Goal: Task Accomplishment & Management: Manage account settings

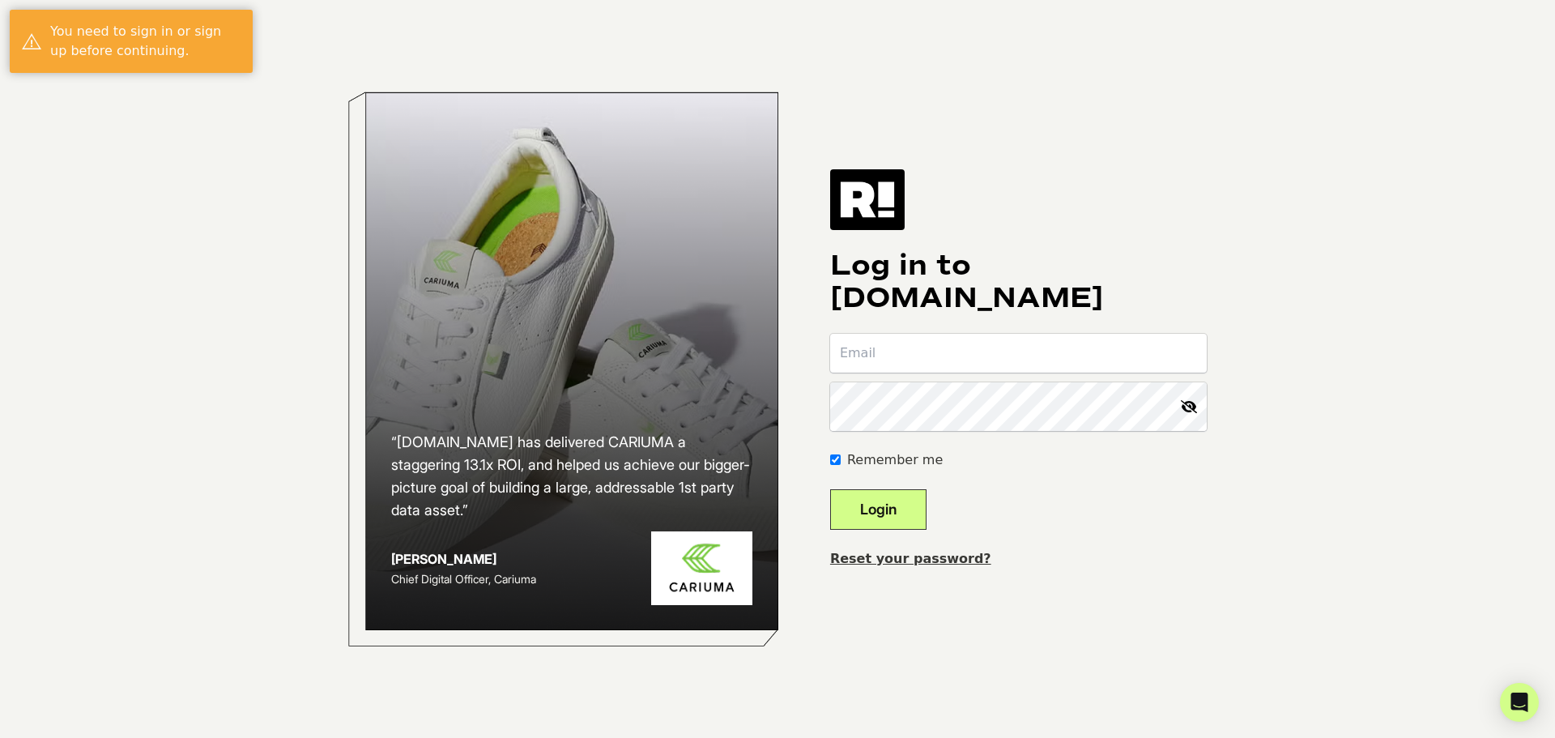
click at [1046, 336] on input "email" at bounding box center [1018, 353] width 377 height 39
type input "[EMAIL_ADDRESS][DOMAIN_NAME]"
click at [1043, 367] on input "[EMAIL_ADDRESS][DOMAIN_NAME]" at bounding box center [1018, 353] width 377 height 39
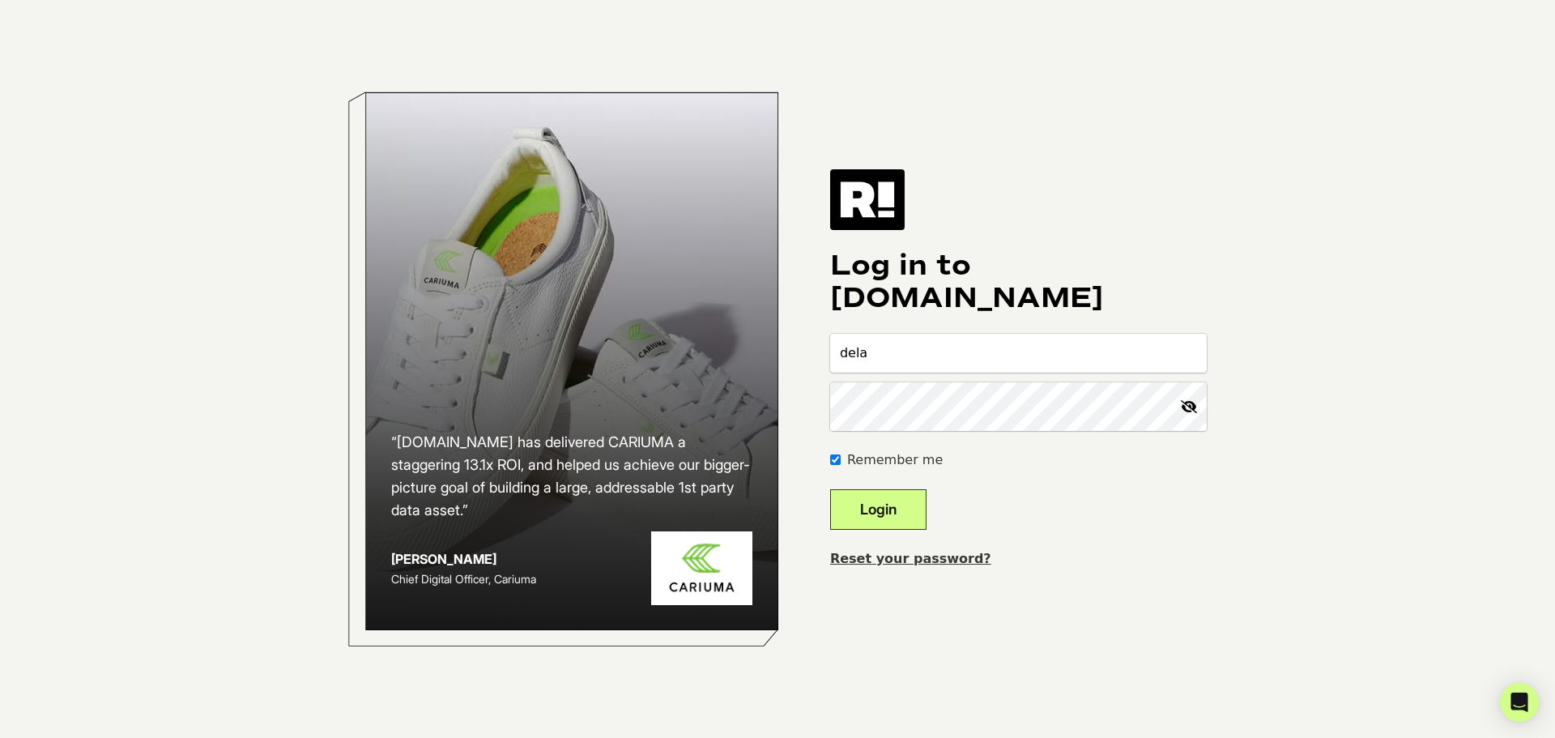
type input "[EMAIL_ADDRESS][DOMAIN_NAME]"
click at [830, 489] on button "Login" at bounding box center [878, 509] width 96 height 41
click at [887, 566] on link "Reset your password?" at bounding box center [910, 558] width 161 height 15
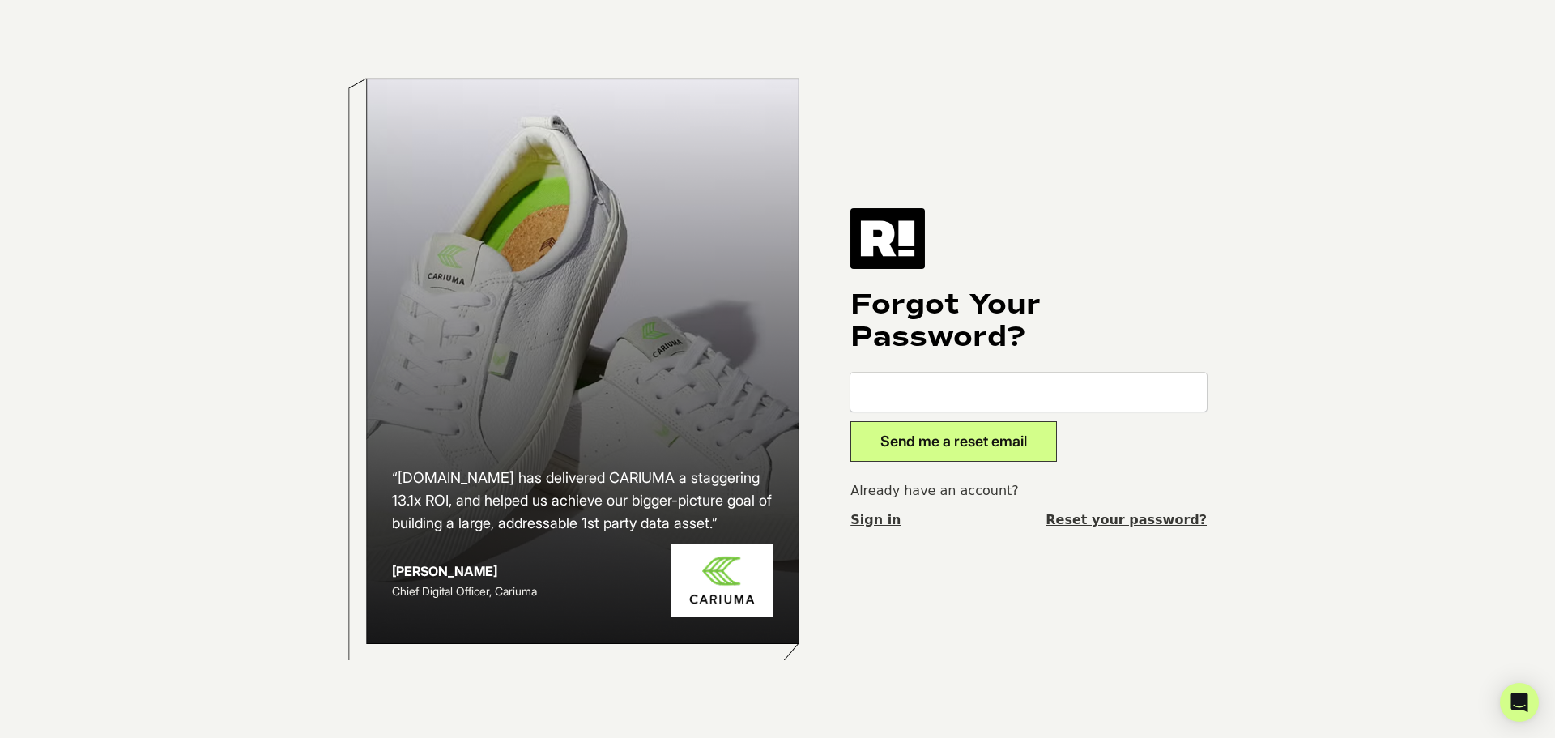
click at [907, 394] on input "email" at bounding box center [1029, 392] width 356 height 39
click at [912, 390] on input "email" at bounding box center [1029, 392] width 356 height 39
type input "delaneyc@calendars.com"
click at [1023, 461] on button "Send me a reset email" at bounding box center [954, 441] width 207 height 41
click at [1112, 383] on input "email" at bounding box center [1029, 392] width 356 height 39
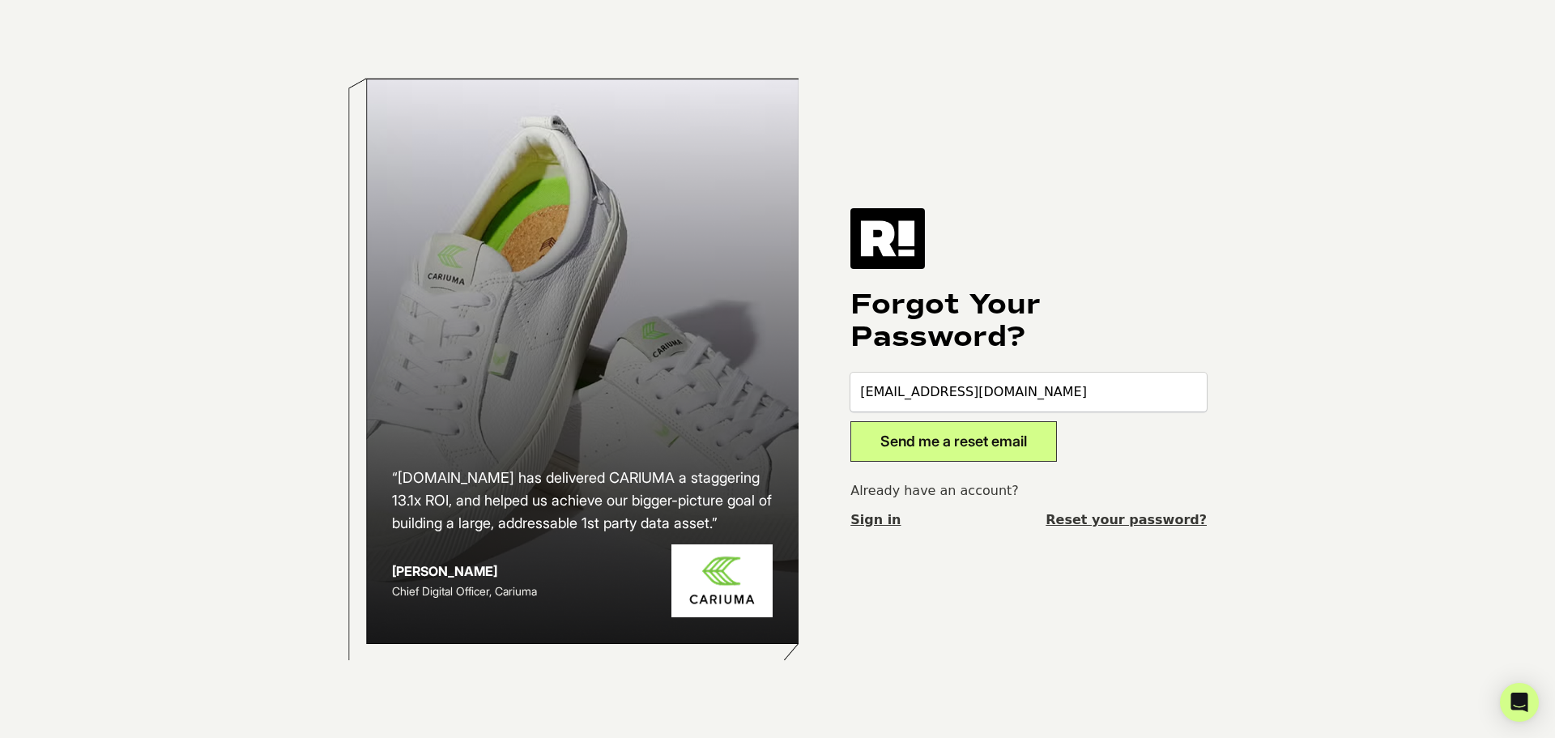
type input "[EMAIL_ADDRESS][DOMAIN_NAME]"
click at [1040, 458] on button "Send me a reset email" at bounding box center [954, 441] width 207 height 41
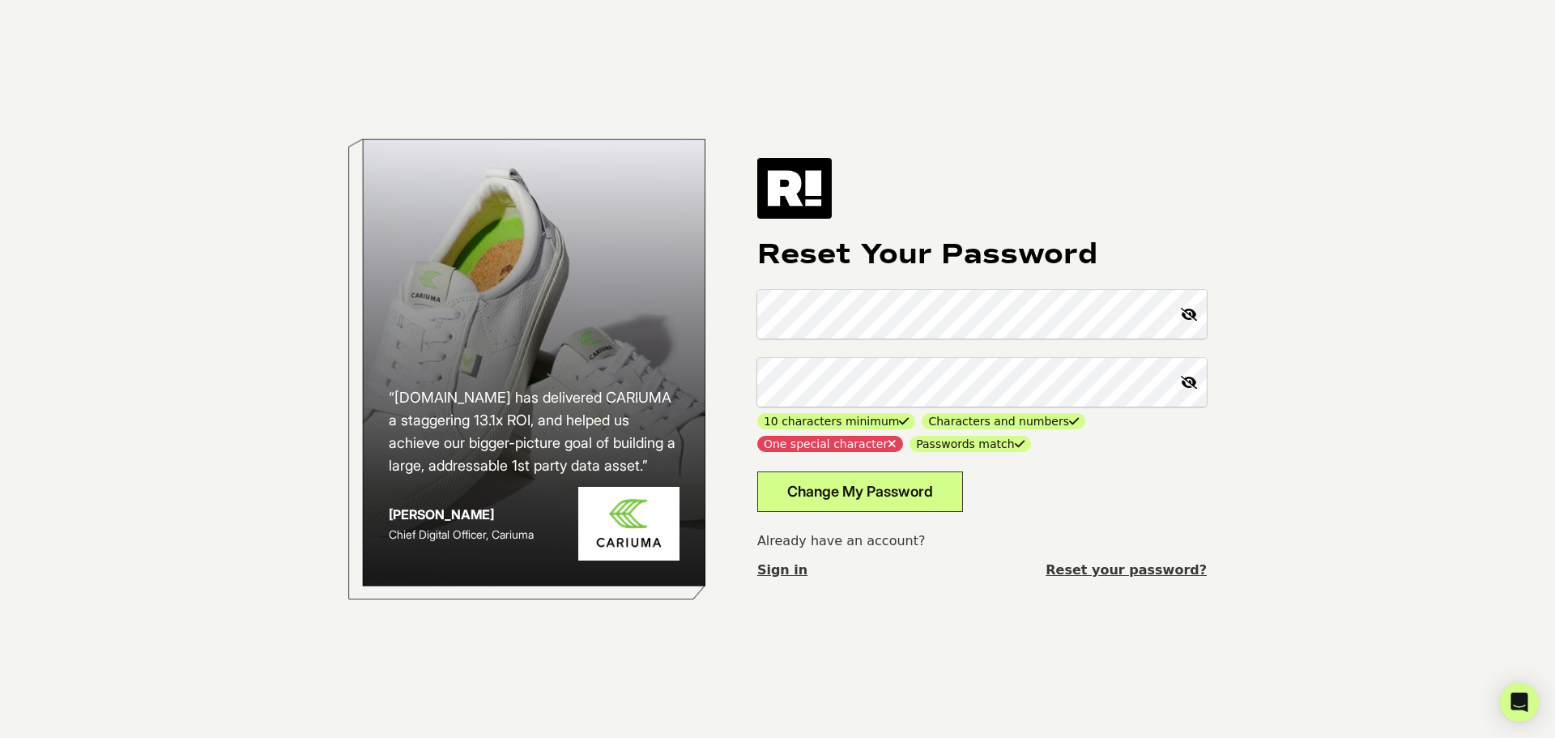
click at [895, 507] on button "Change My Password" at bounding box center [860, 491] width 206 height 41
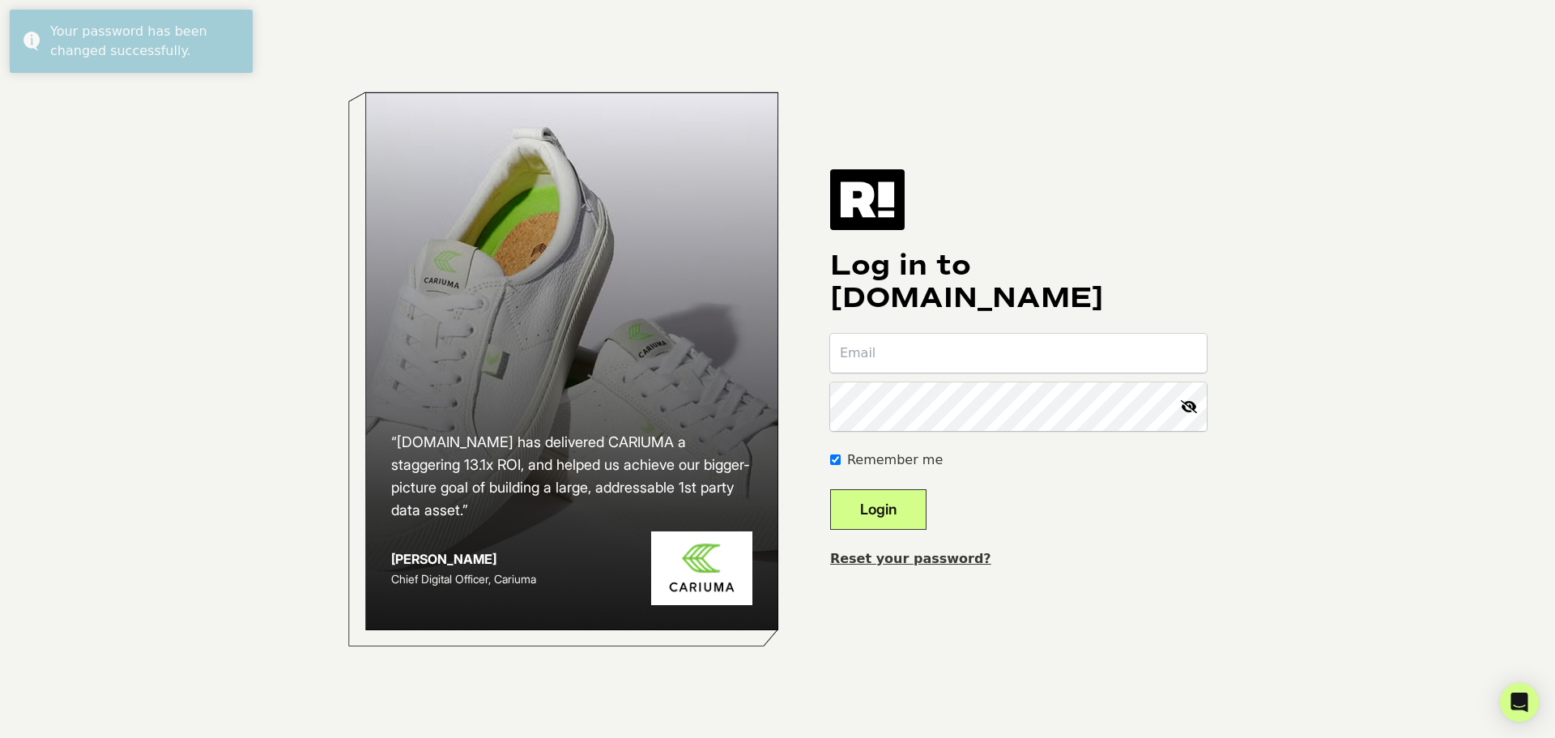
drag, startPoint x: 0, startPoint y: 0, endPoint x: 882, endPoint y: 366, distance: 955.2
click at [882, 366] on input "email" at bounding box center [1018, 353] width 377 height 39
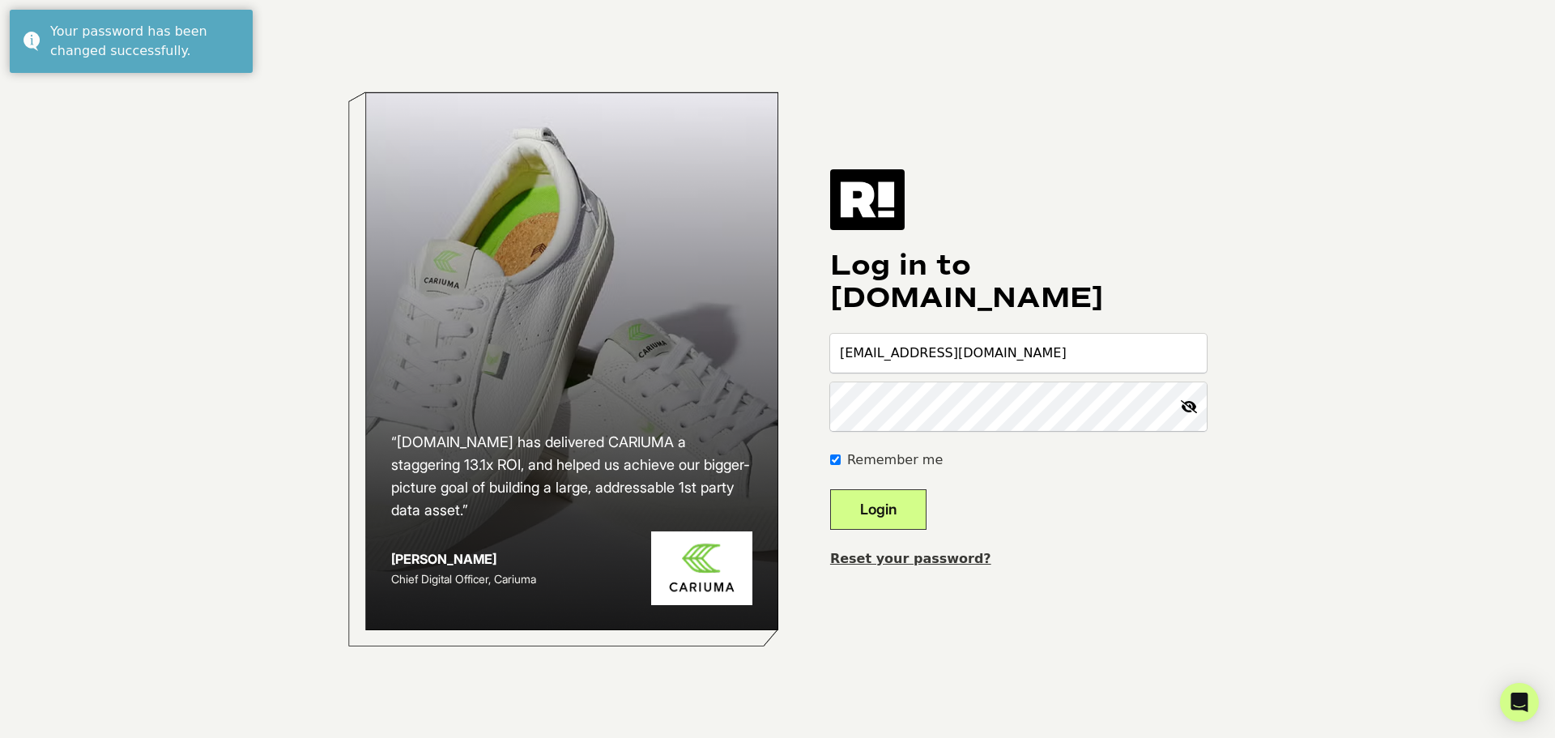
click at [1171, 412] on icon at bounding box center [1189, 406] width 36 height 49
click at [1066, 353] on input "delaneyc@calendars.com" at bounding box center [1018, 353] width 377 height 39
drag, startPoint x: 1070, startPoint y: 352, endPoint x: 914, endPoint y: 350, distance: 156.4
click at [914, 350] on input "delaneyc@calendars.com" at bounding box center [1018, 353] width 377 height 39
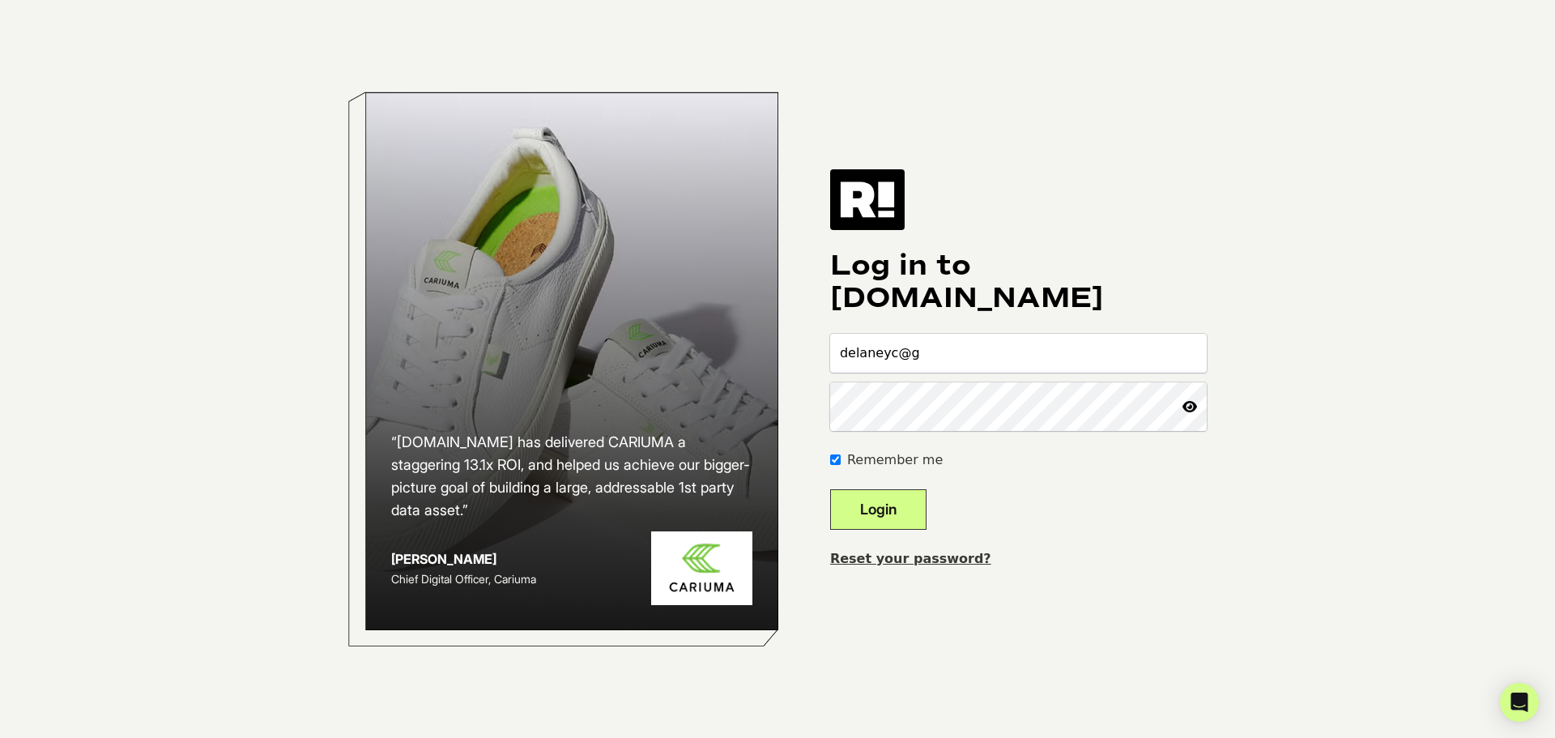
type input "[EMAIL_ADDRESS][DOMAIN_NAME]"
click at [872, 527] on button "Login" at bounding box center [878, 509] width 96 height 41
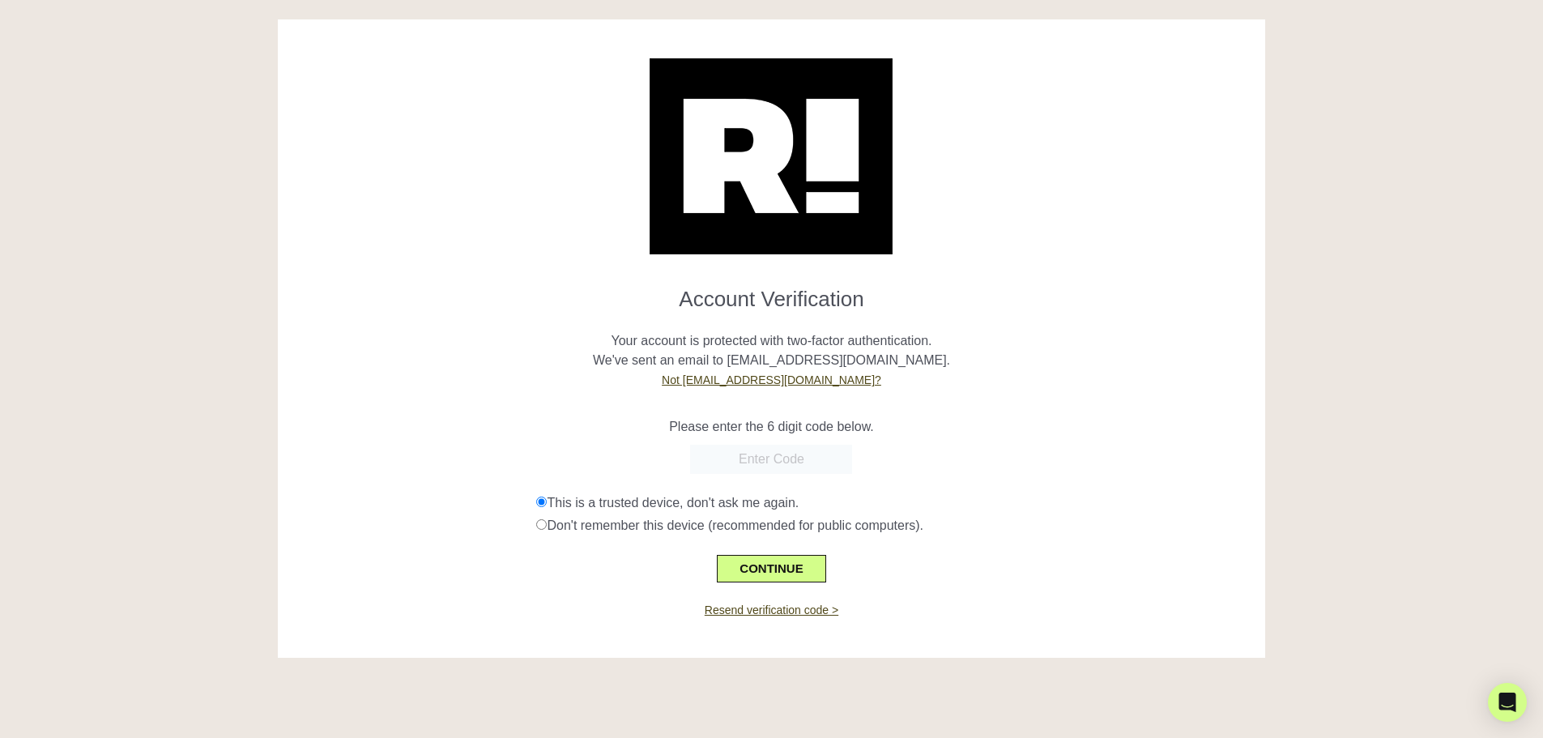
click at [784, 474] on input "text" at bounding box center [771, 459] width 162 height 29
paste input "There are two codes for this promo. Offer A: October [DATE][DATE]: Up to 70% Of…"
type input "There are two codes for this promo. Offer A: October [DATE][DATE]: Up to 70% Of…"
click at [761, 582] on button "CONTINUE" at bounding box center [771, 569] width 109 height 28
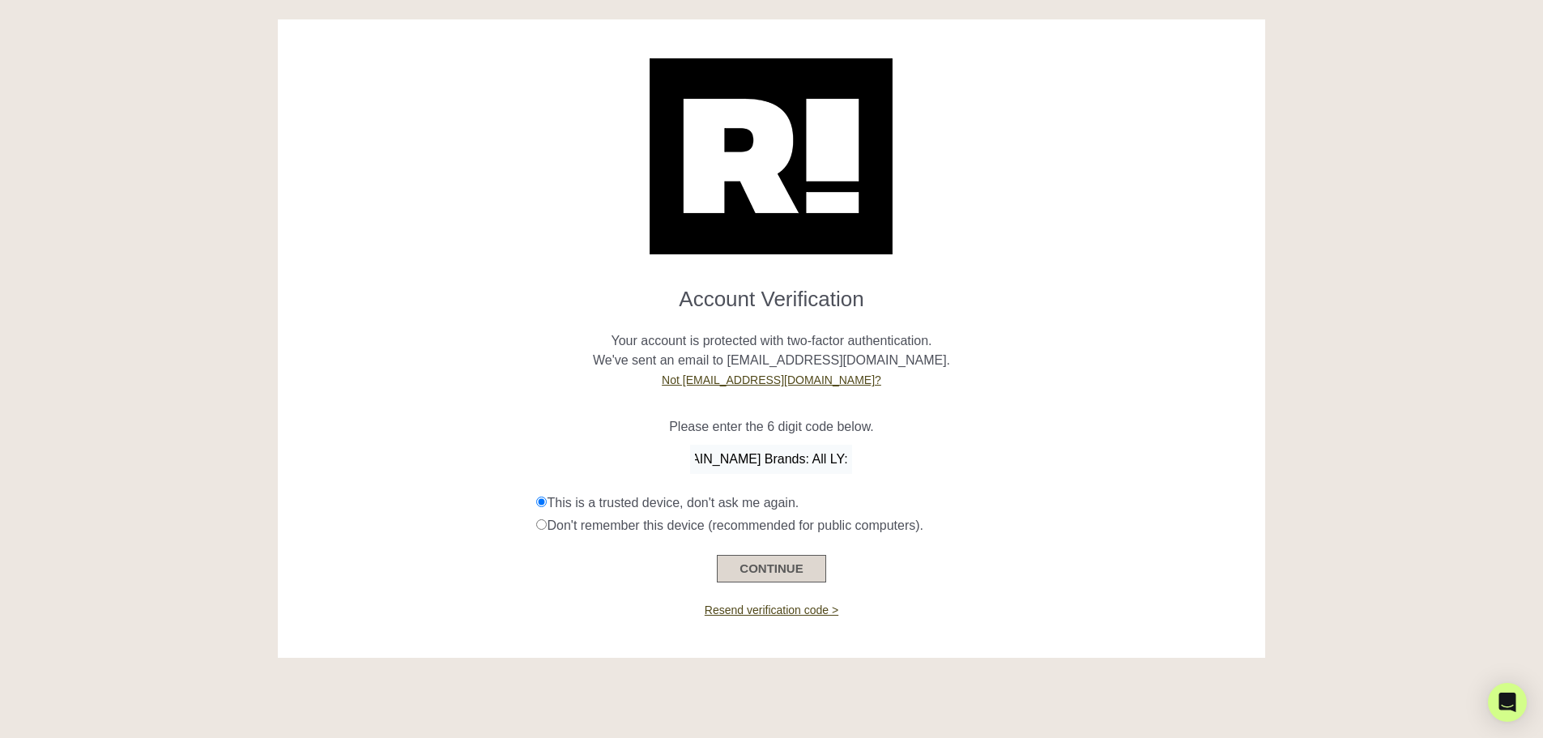
scroll to position [0, 0]
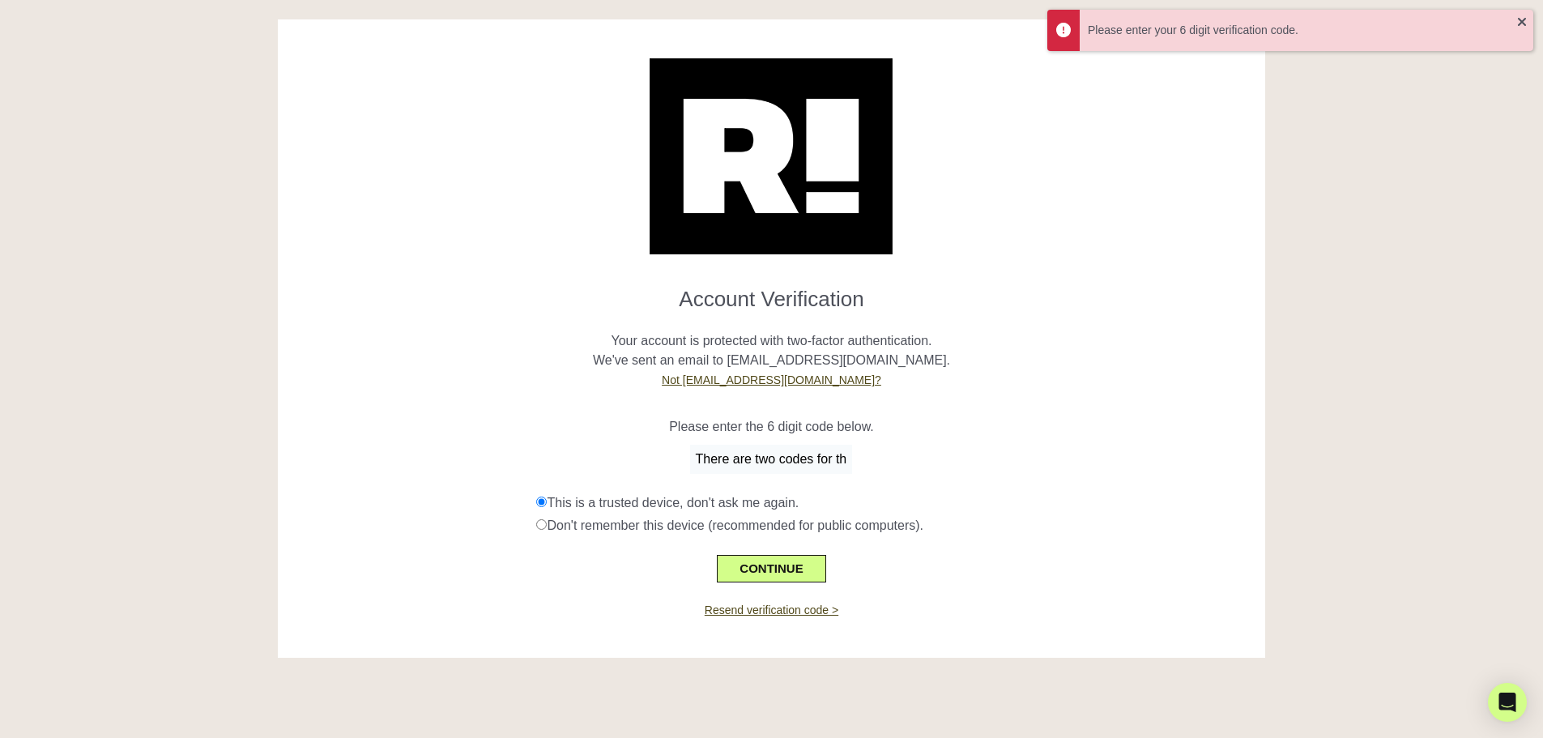
click at [856, 474] on div "There are two codes for this promo. Offer A: October [DATE][DATE]: Up to 70% Of…" at bounding box center [772, 459] width 964 height 29
click at [822, 474] on input "There are two codes for this promo. Offer A: October Black Friday: Up to 70% Of…" at bounding box center [771, 459] width 162 height 29
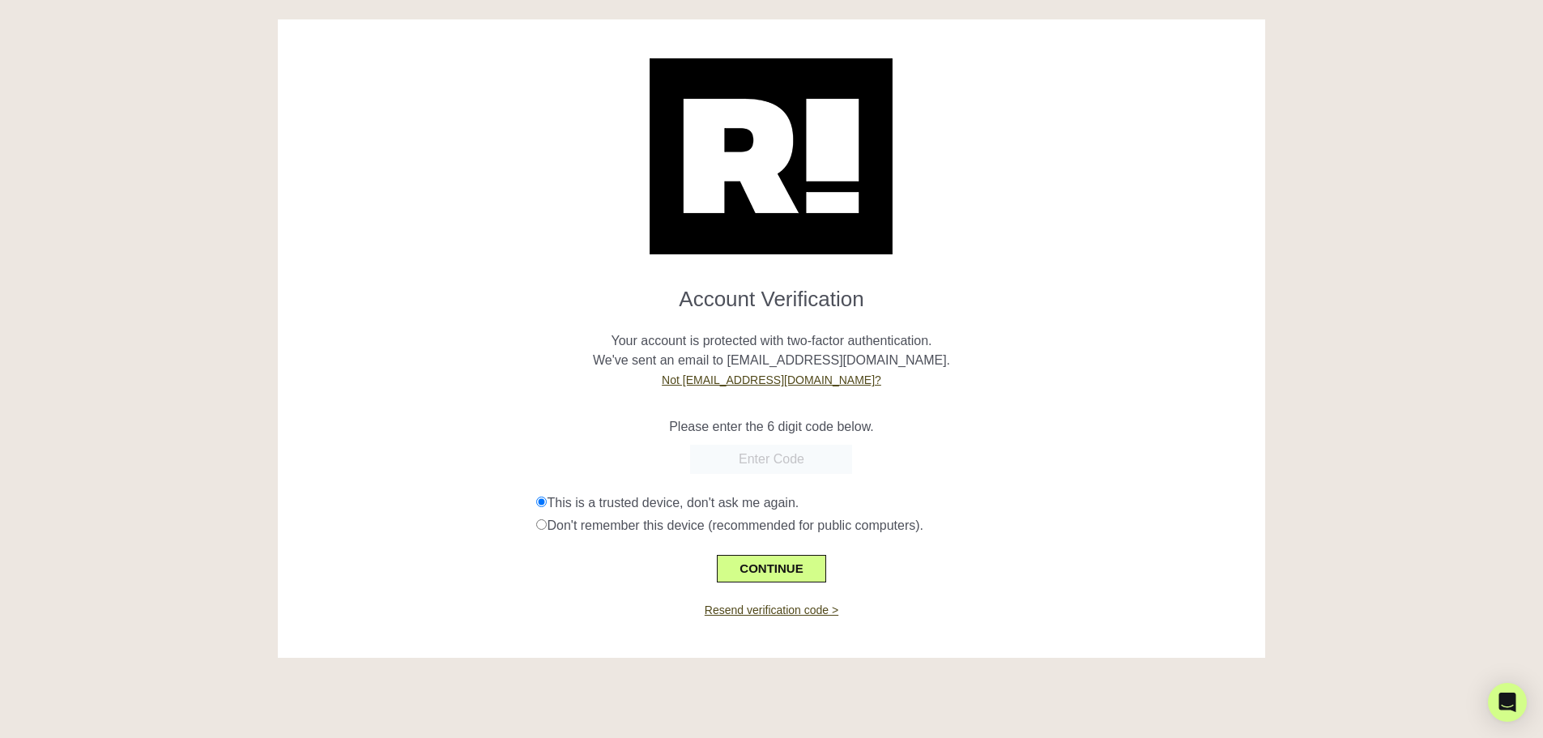
paste input "180041"
type input "180041"
click at [792, 582] on button "CONTINUE" at bounding box center [771, 569] width 109 height 28
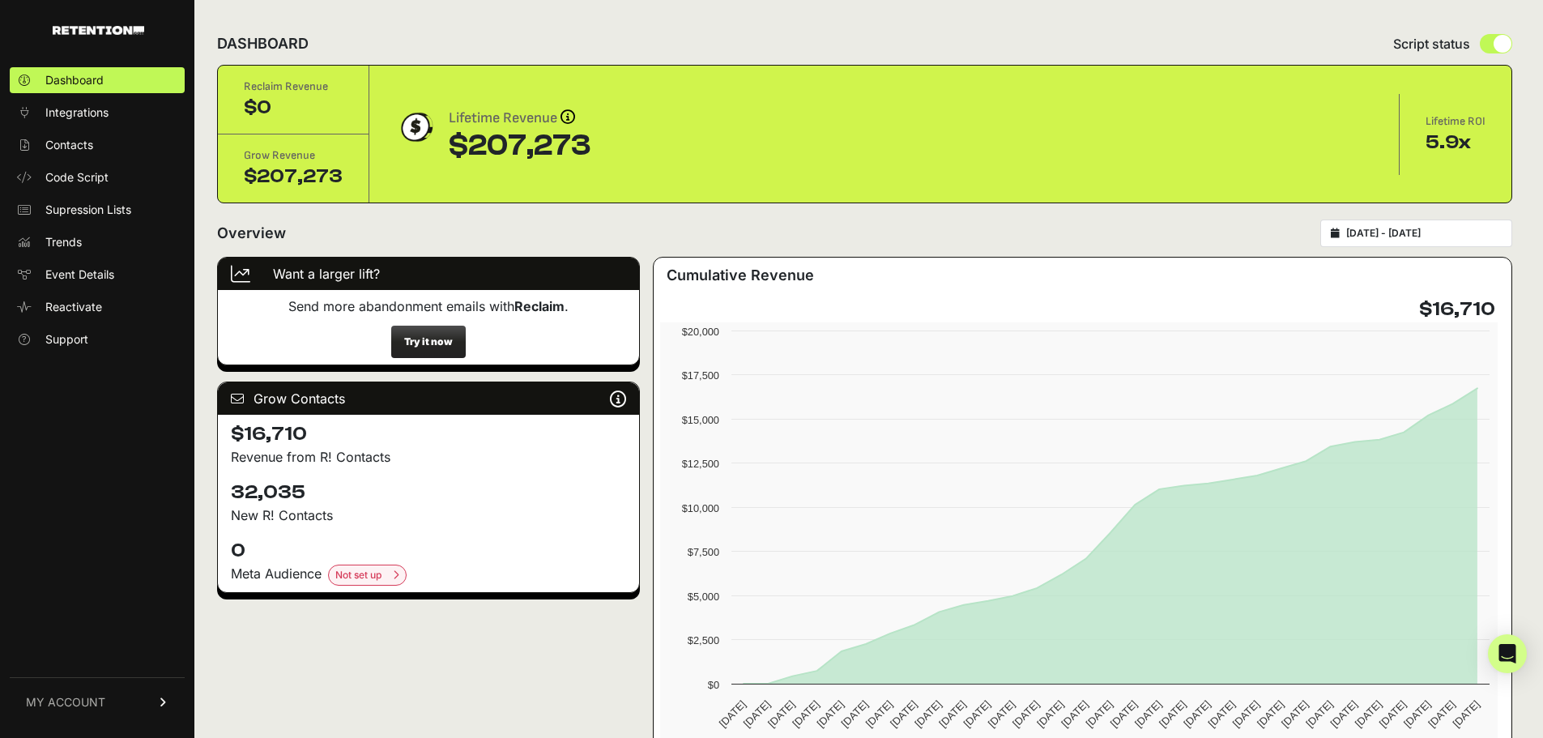
click at [105, 694] on span "MY ACCOUNT" at bounding box center [65, 702] width 79 height 16
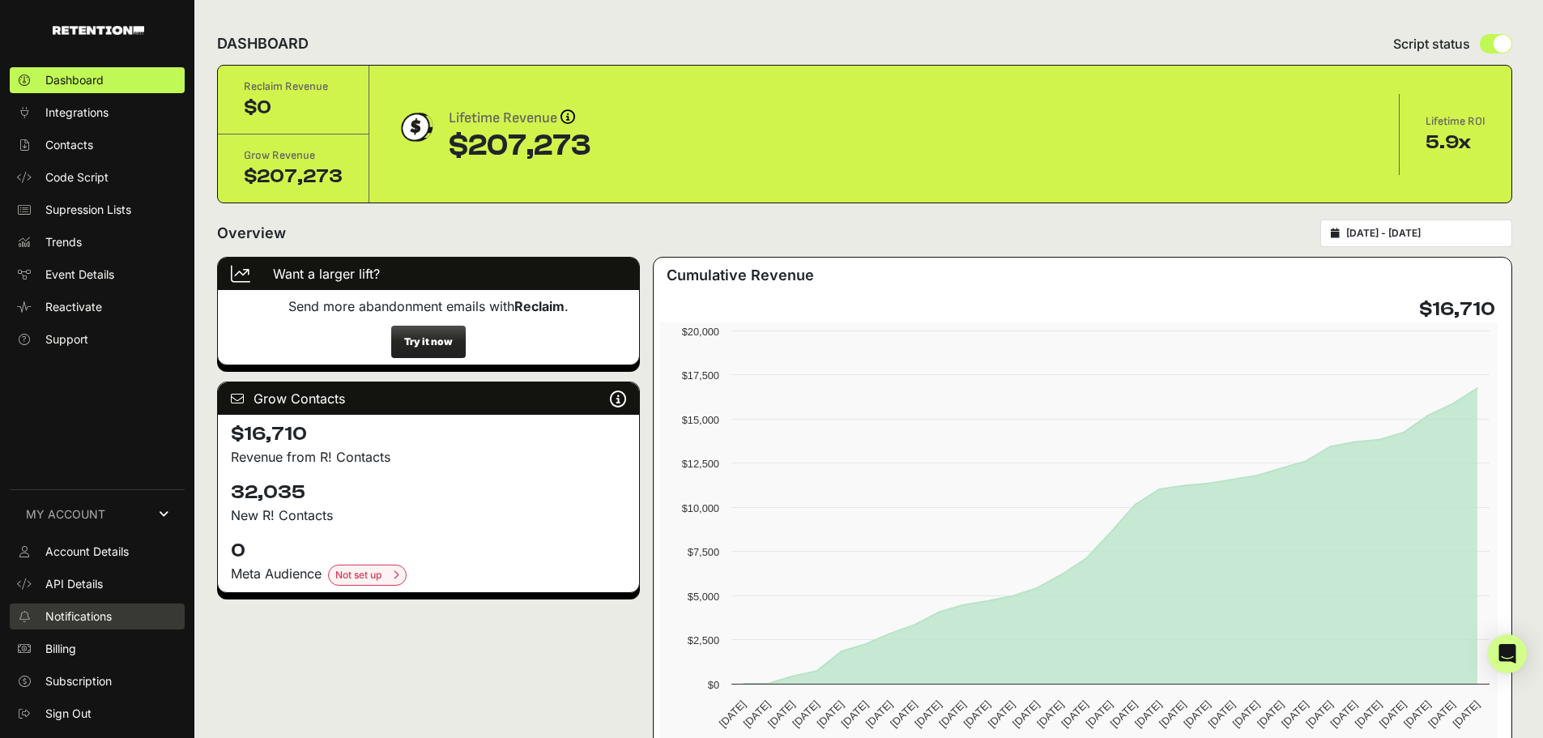
scroll to position [20, 0]
click at [96, 544] on span "Account Details" at bounding box center [86, 552] width 83 height 16
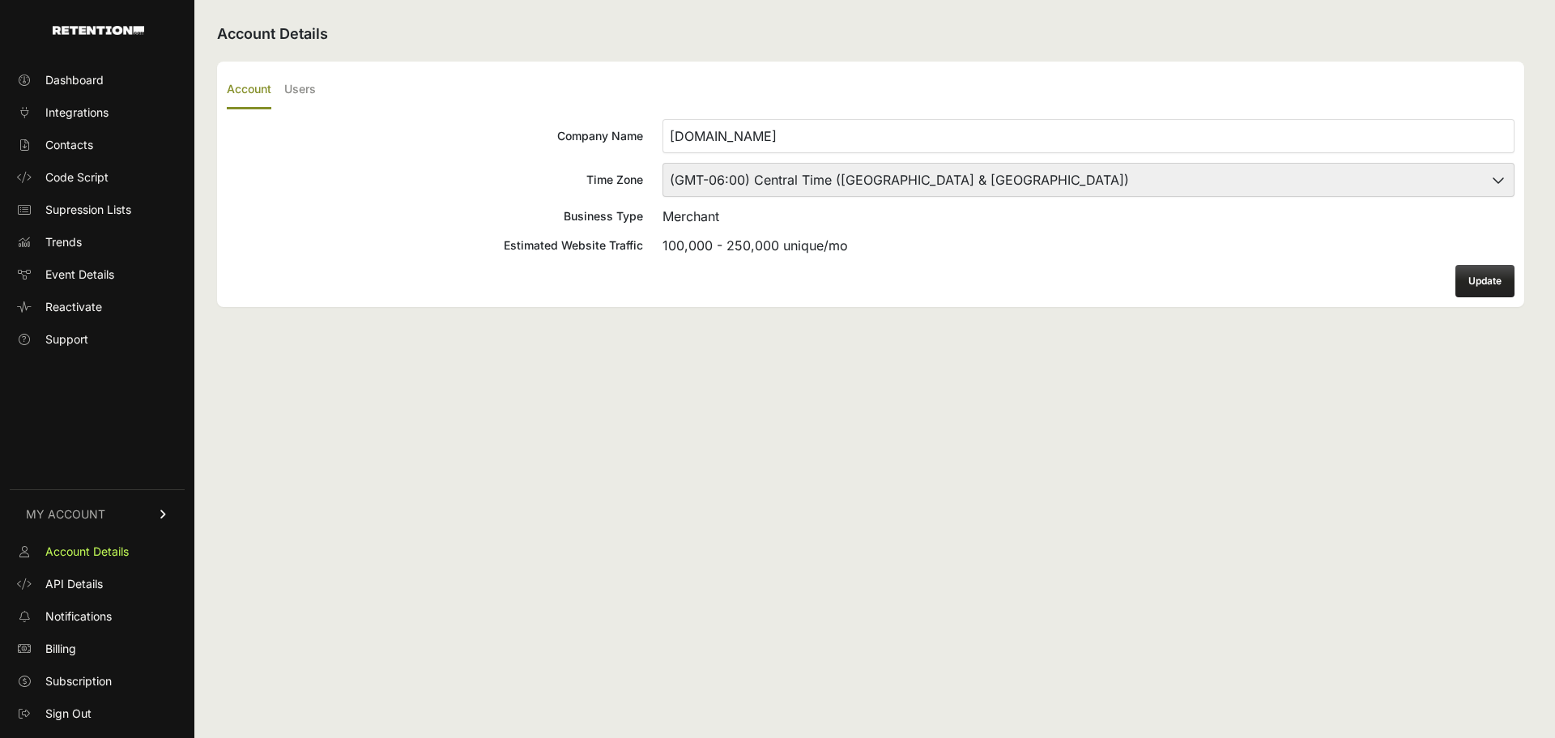
scroll to position [8, 0]
click at [316, 109] on label "Users" at bounding box center [300, 90] width 32 height 38
click at [0, 0] on input "Users" at bounding box center [0, 0] width 0 height 0
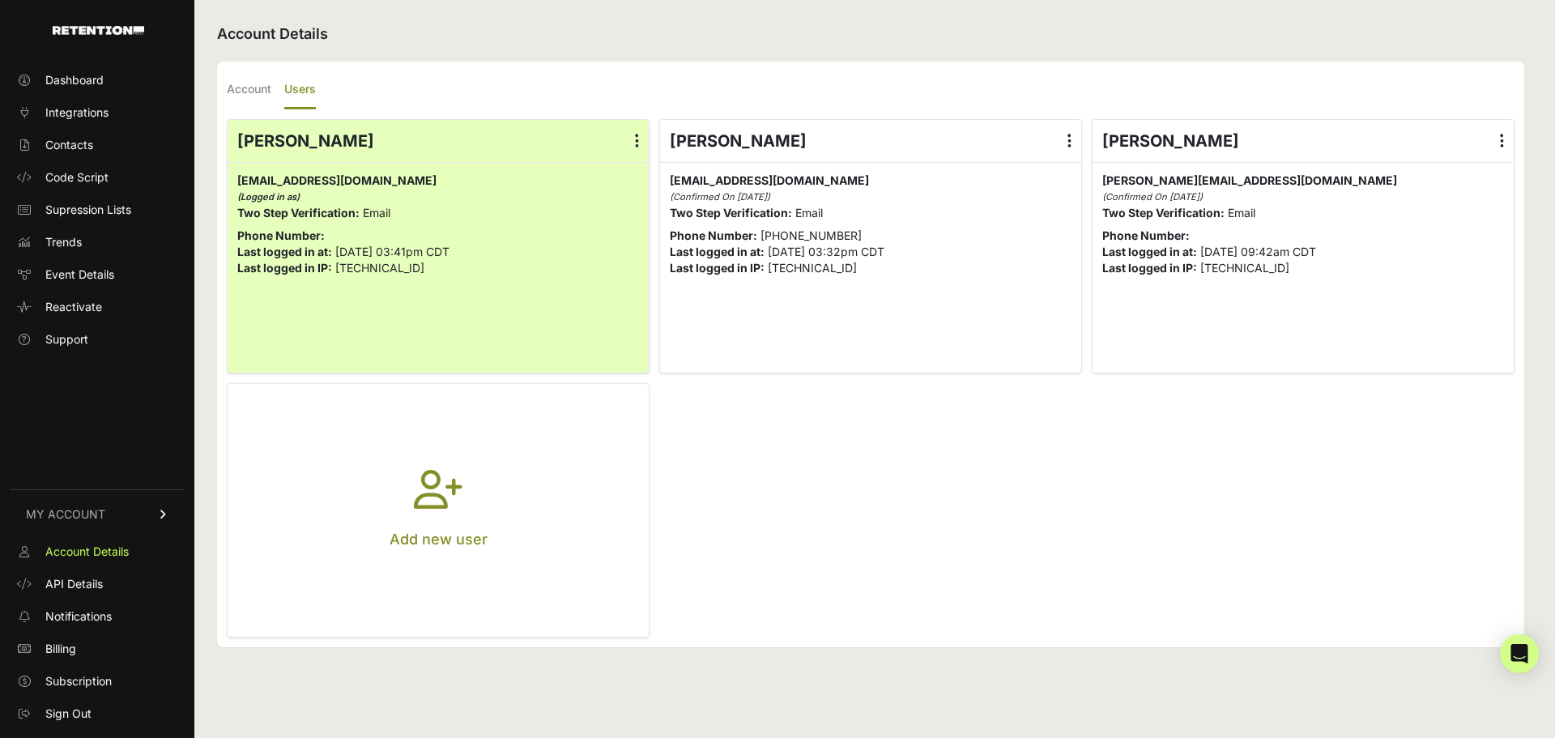
click at [444, 520] on icon "button" at bounding box center [438, 499] width 49 height 58
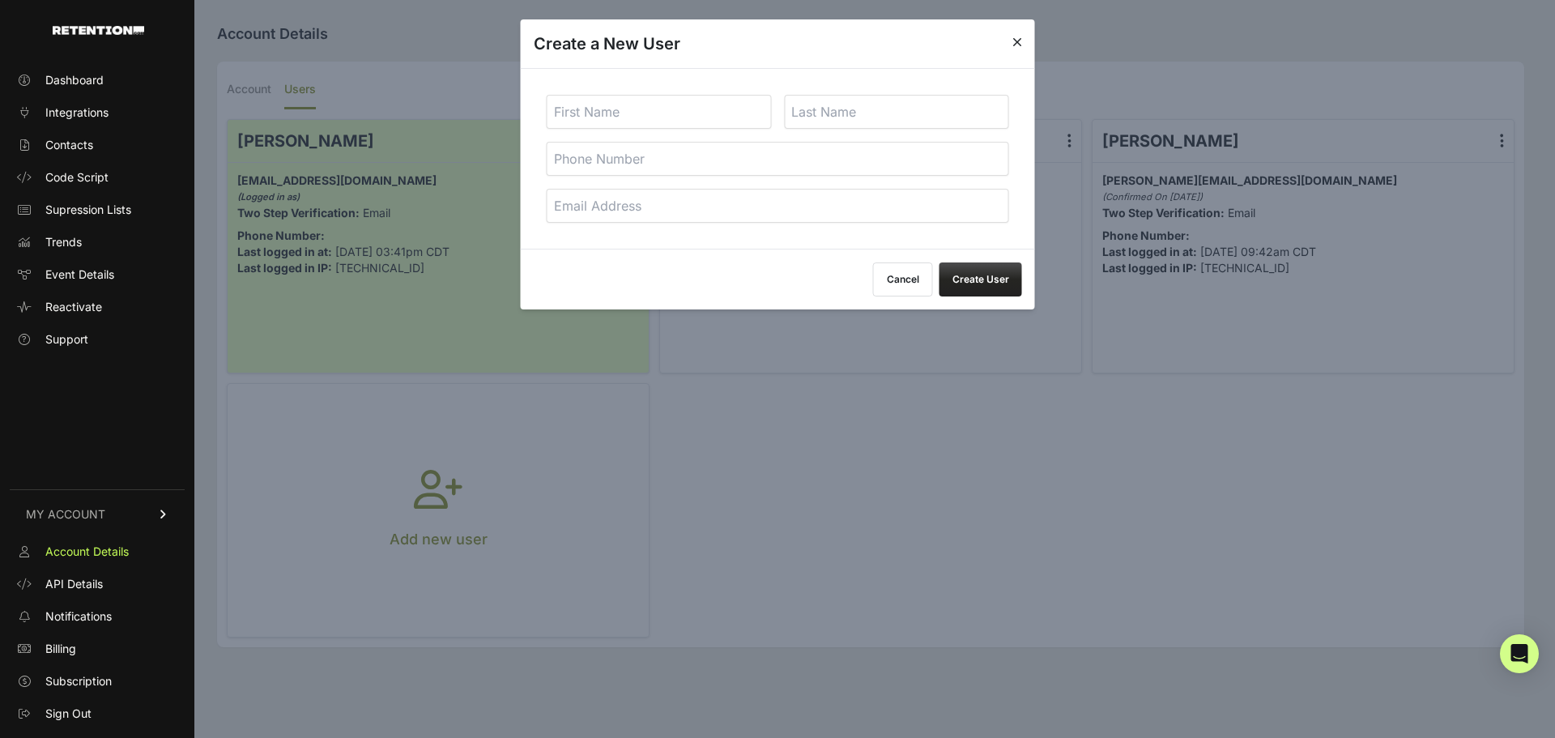
click at [623, 129] on input "text" at bounding box center [659, 112] width 225 height 34
type input "[PERSON_NAME]"
click at [878, 129] on input "[PERSON_NAME]" at bounding box center [896, 112] width 225 height 34
paste input "[PERSON_NAME]"
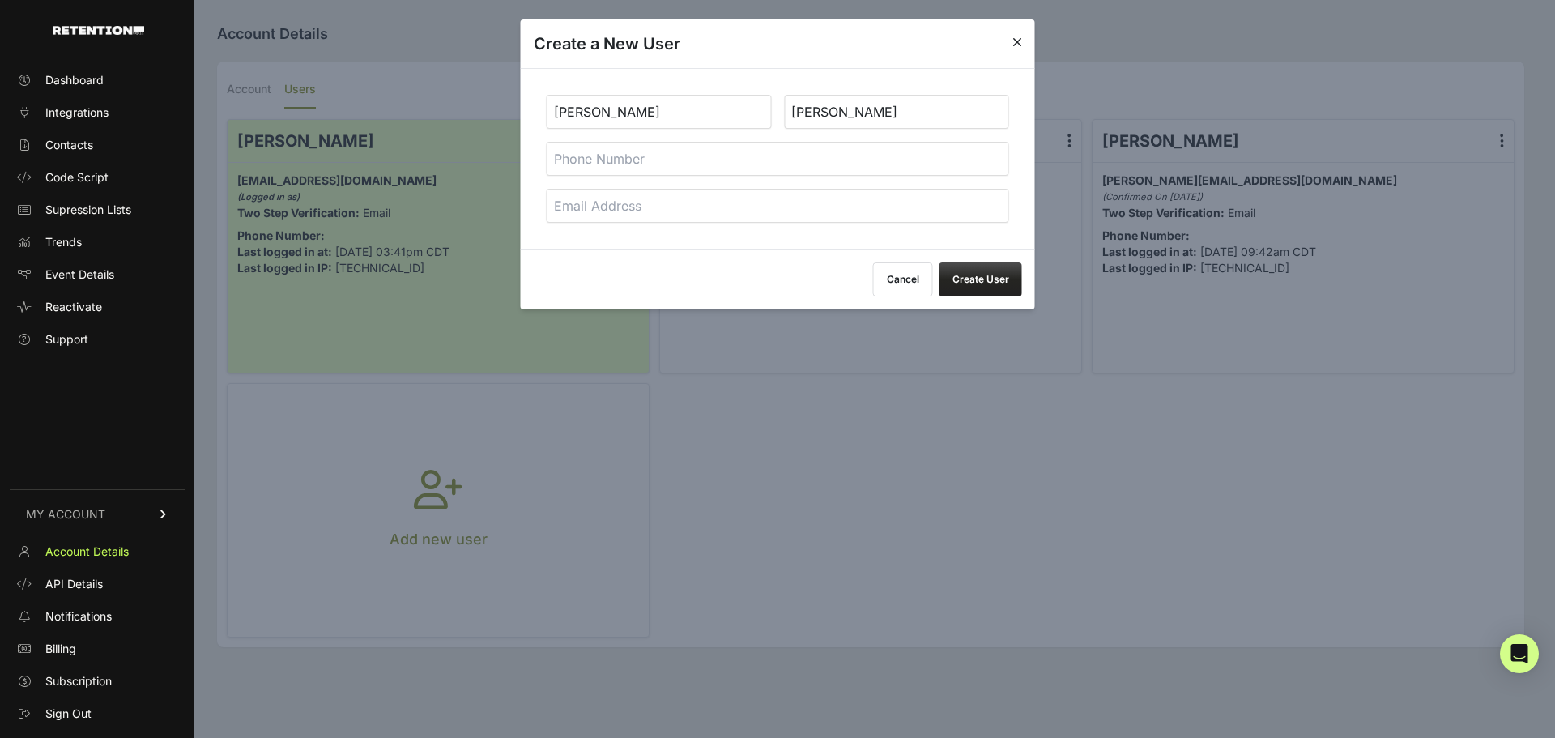
drag, startPoint x: 836, startPoint y: 139, endPoint x: 757, endPoint y: 144, distance: 79.6
click at [757, 144] on div "[PERSON_NAME]" at bounding box center [778, 158] width 514 height 181
type input "[PERSON_NAME]"
click at [757, 176] on input "tel" at bounding box center [778, 159] width 463 height 34
drag, startPoint x: 565, startPoint y: 261, endPoint x: 597, endPoint y: 265, distance: 31.9
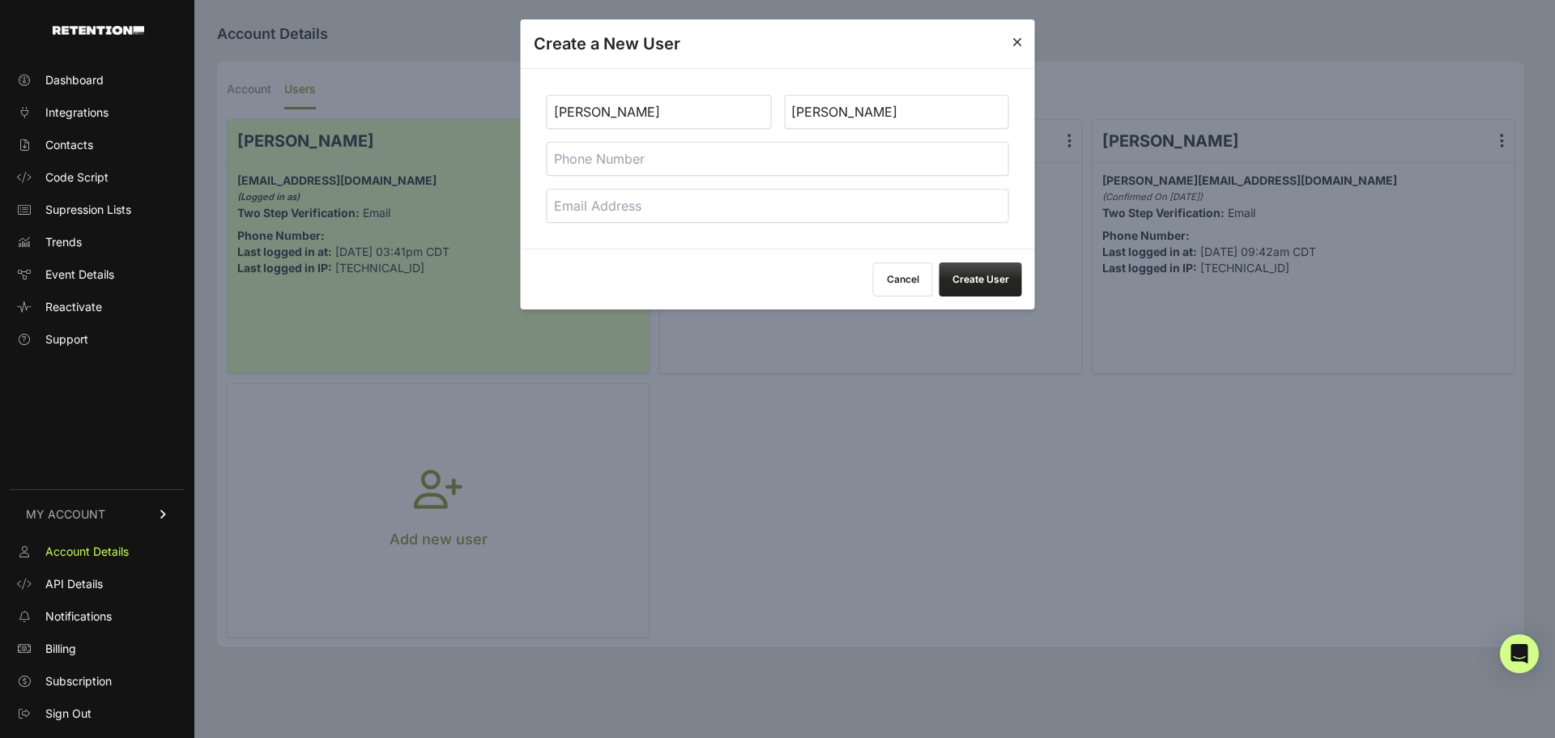
click at [565, 223] on input "email" at bounding box center [778, 206] width 463 height 34
type input "[PERSON_NAME][EMAIL_ADDRESS][DOMAIN_NAME]"
click at [978, 296] on button "Create User" at bounding box center [981, 279] width 83 height 34
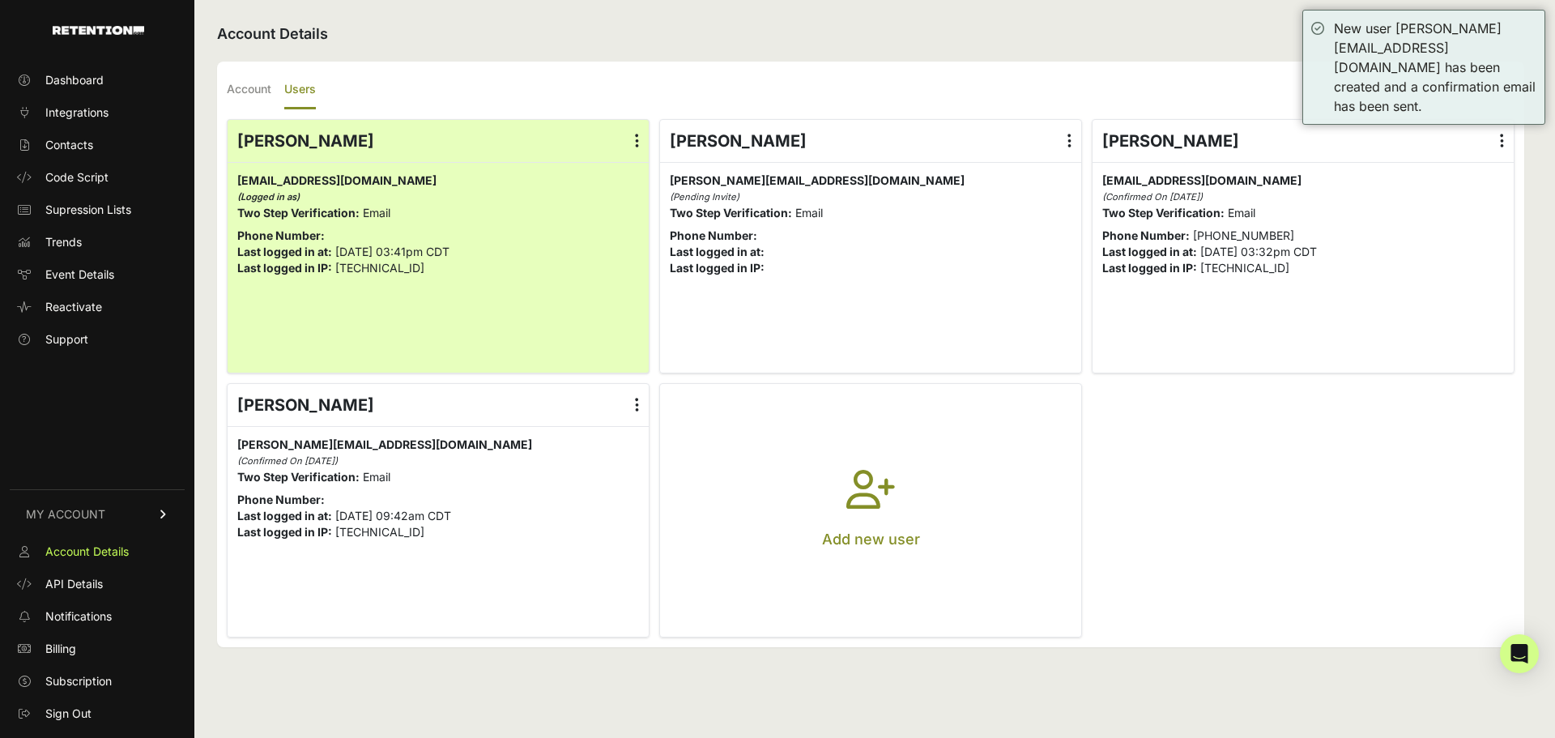
scroll to position [8, 0]
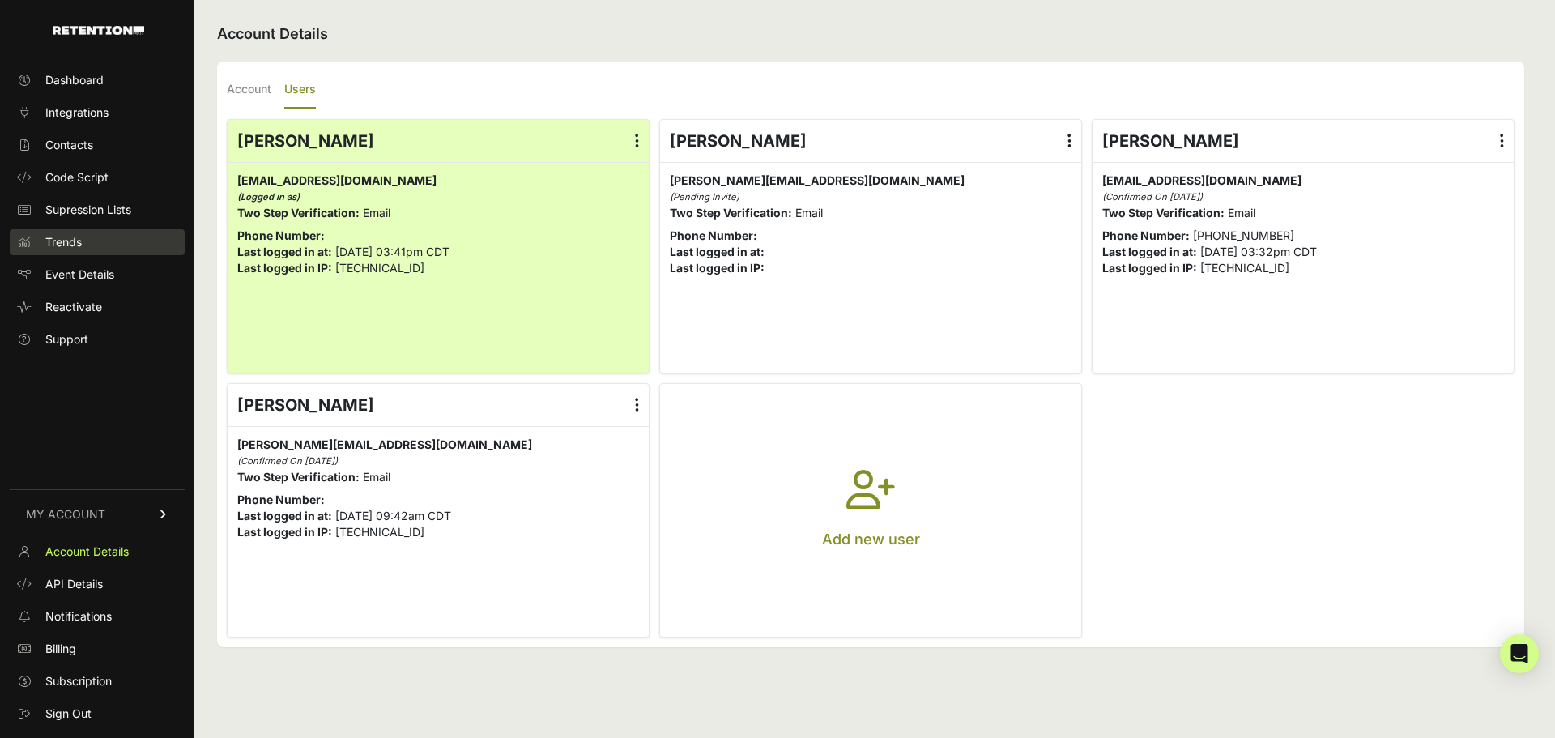
click at [70, 250] on span "Trends" at bounding box center [63, 242] width 36 height 16
